Goal: Find specific page/section: Find specific page/section

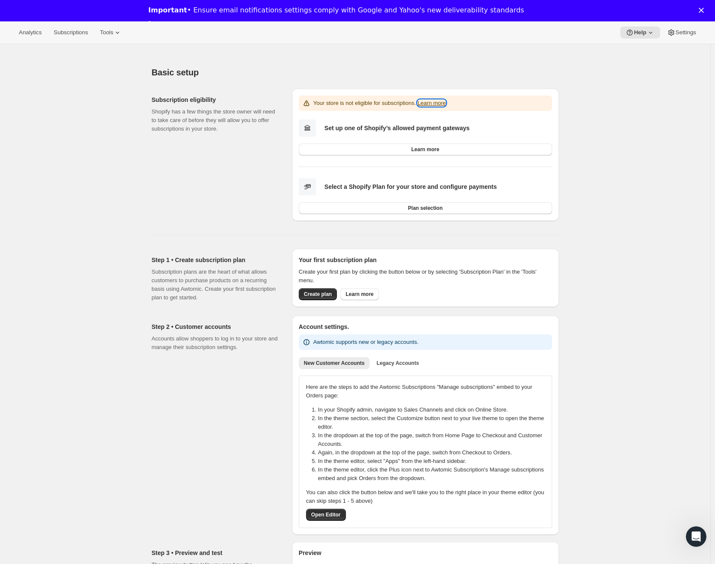
click at [446, 103] on link "Learn more" at bounding box center [431, 103] width 28 height 6
